Goal: Contribute content: Add original content to the website for others to see

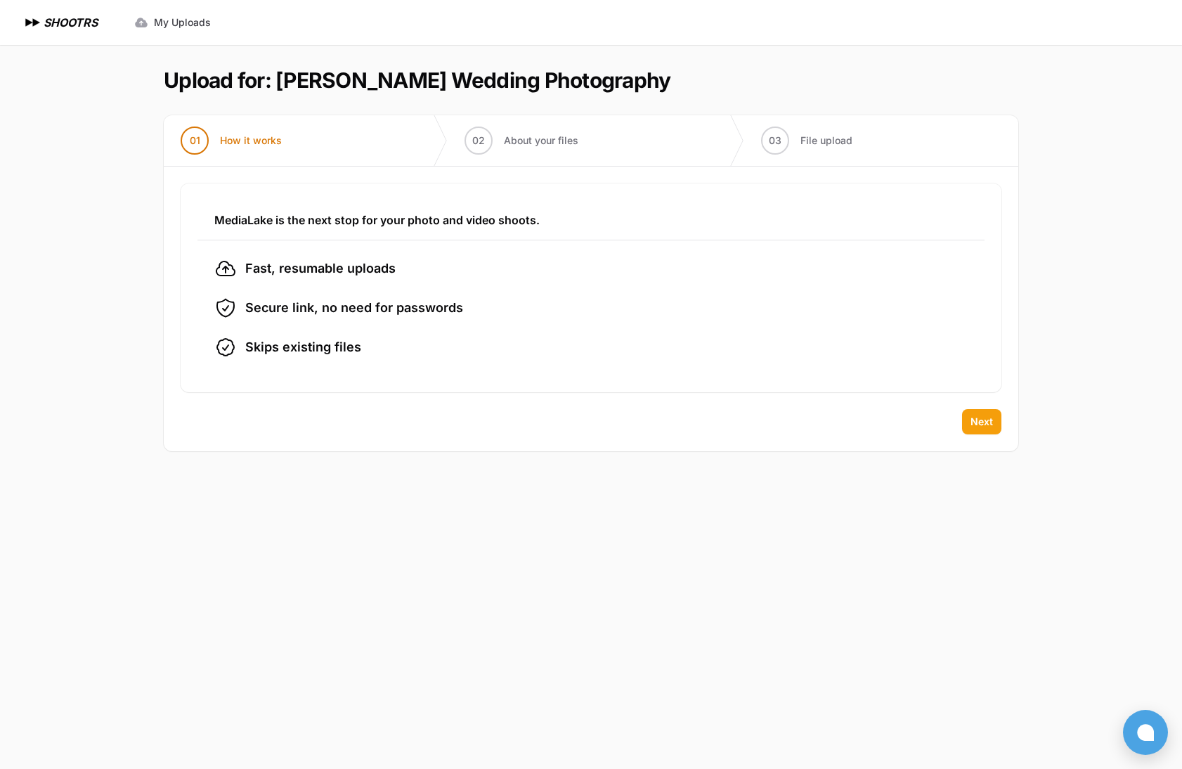
click at [982, 426] on span "Next" at bounding box center [982, 422] width 22 height 14
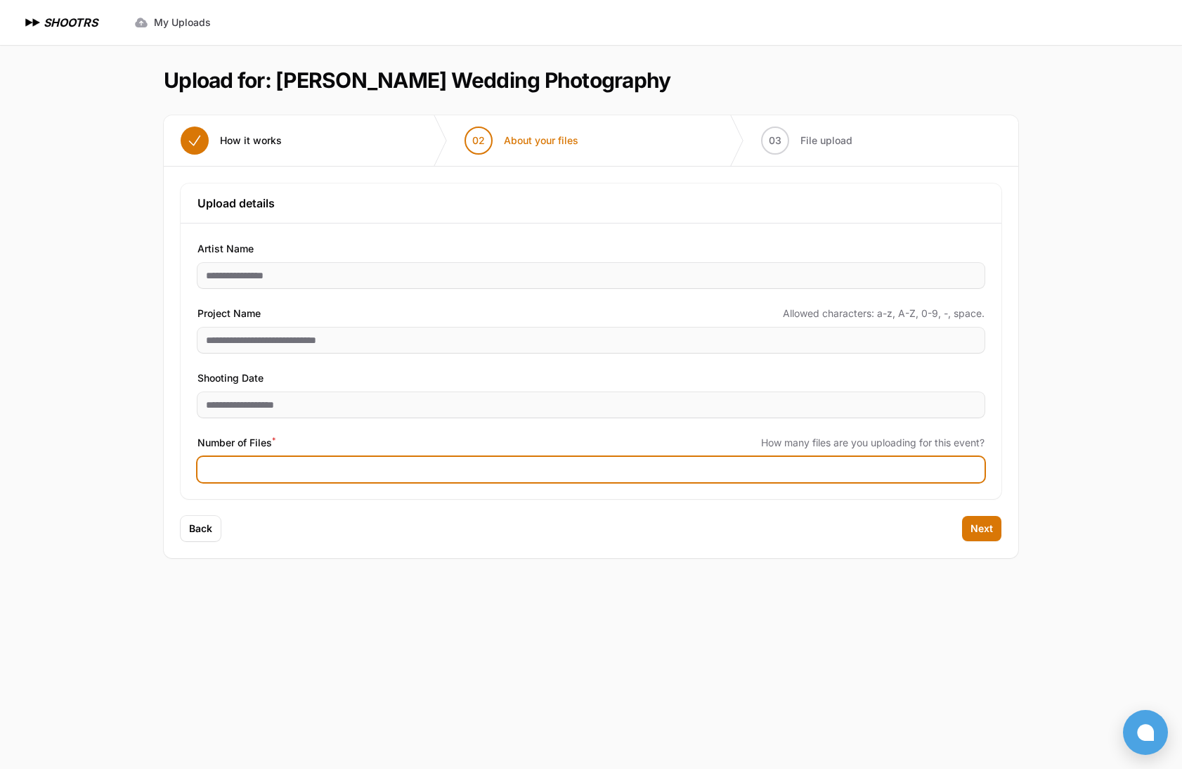
click at [282, 471] on input "Number of Files *" at bounding box center [591, 469] width 787 height 25
type input "****"
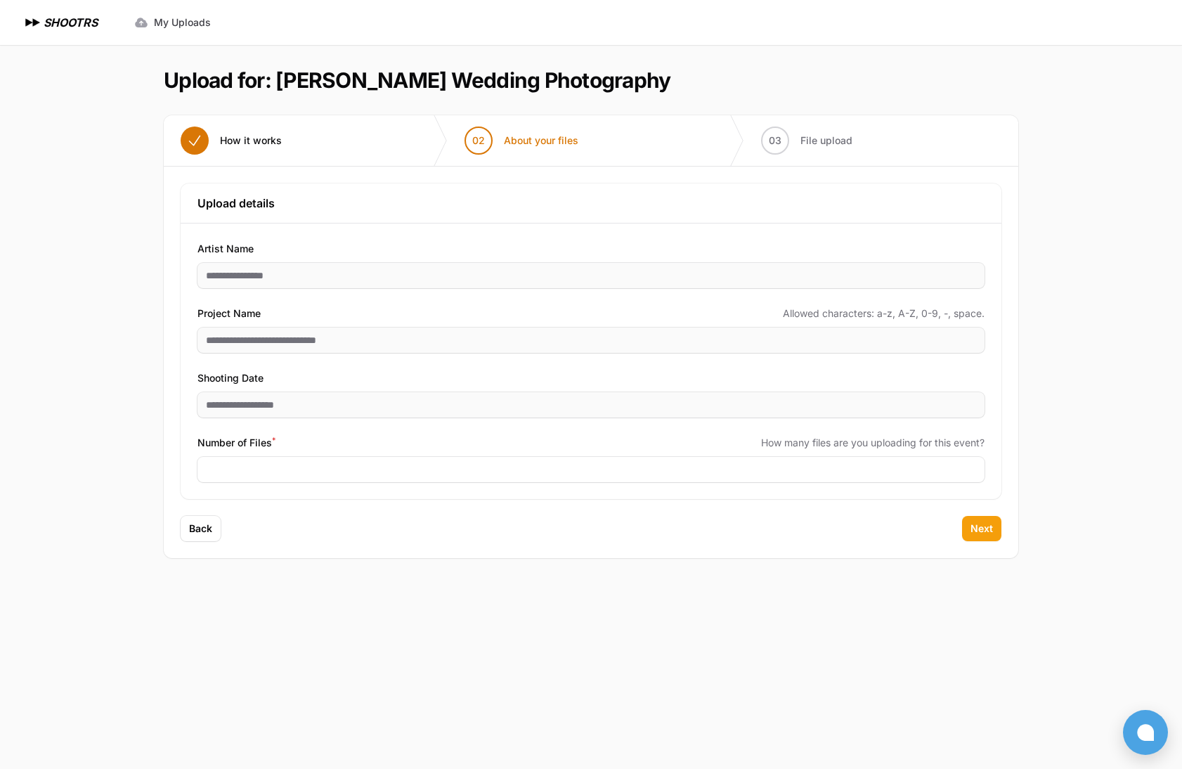
click at [981, 527] on span "Next" at bounding box center [982, 529] width 22 height 14
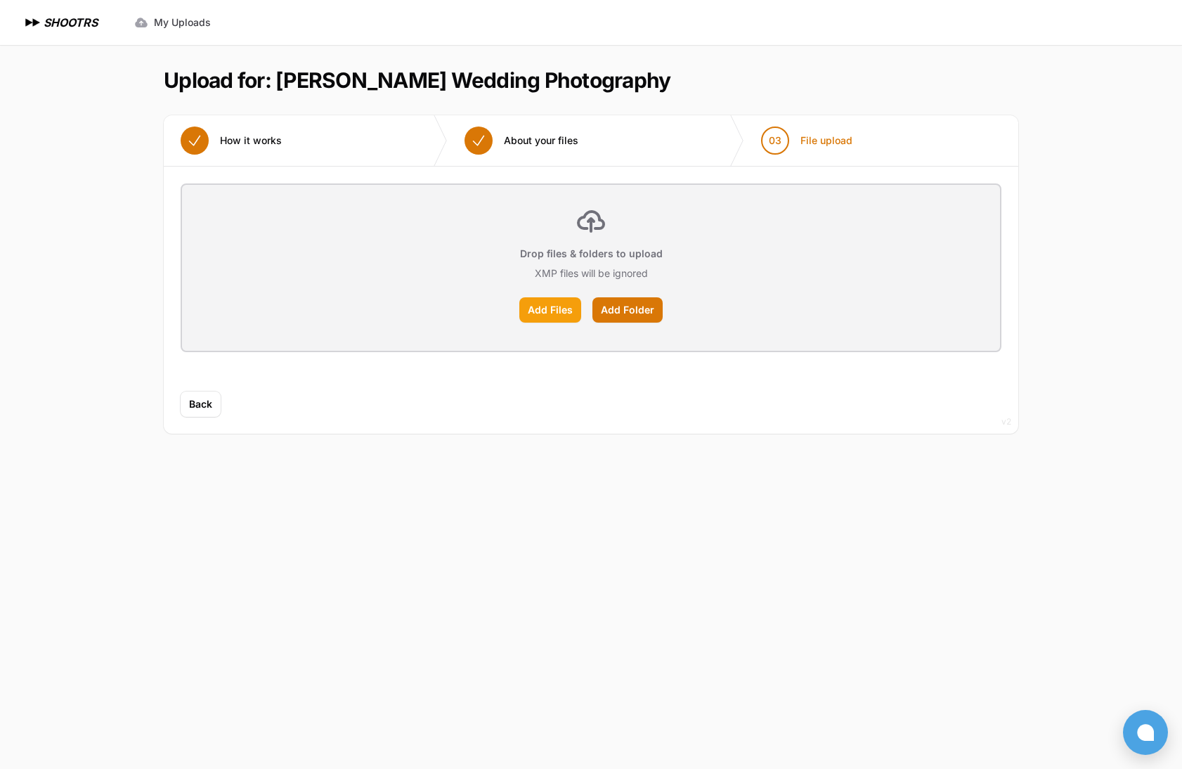
click at [560, 311] on label "Add Files" at bounding box center [550, 309] width 62 height 25
click at [0, 0] on input "Add Files" at bounding box center [0, 0] width 0 height 0
